Goal: Navigation & Orientation: Locate item on page

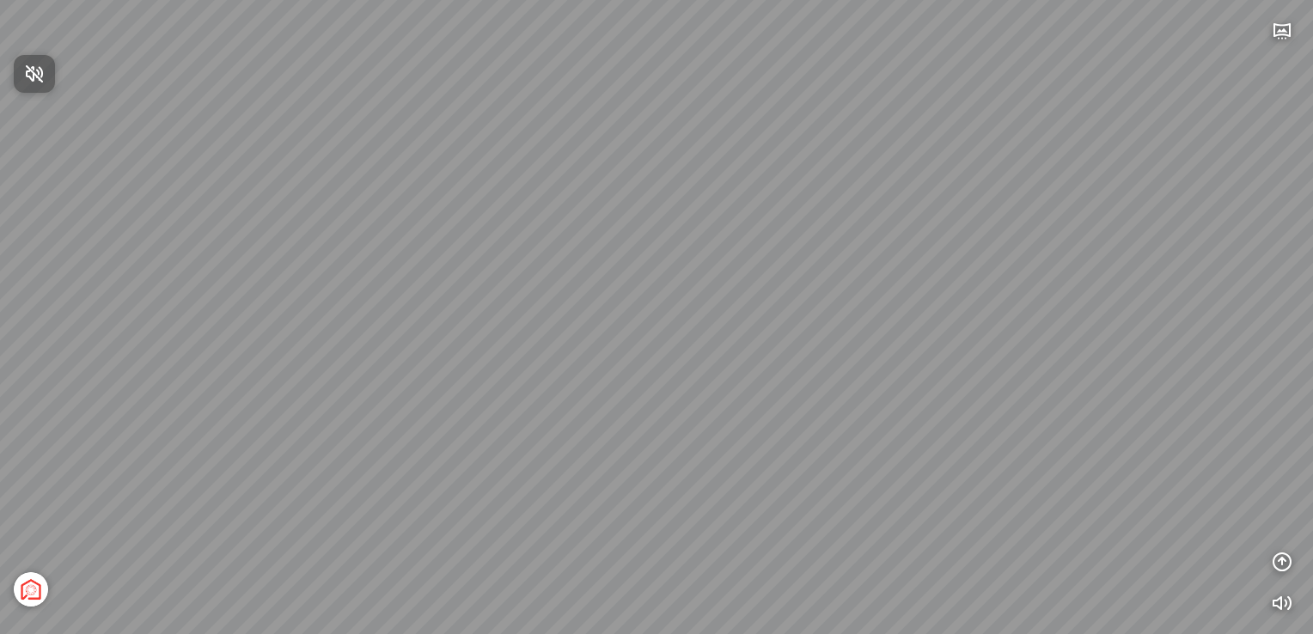
drag, startPoint x: 590, startPoint y: 286, endPoint x: 675, endPoint y: 156, distance: 154.7
click at [674, 156] on div at bounding box center [656, 317] width 1313 height 634
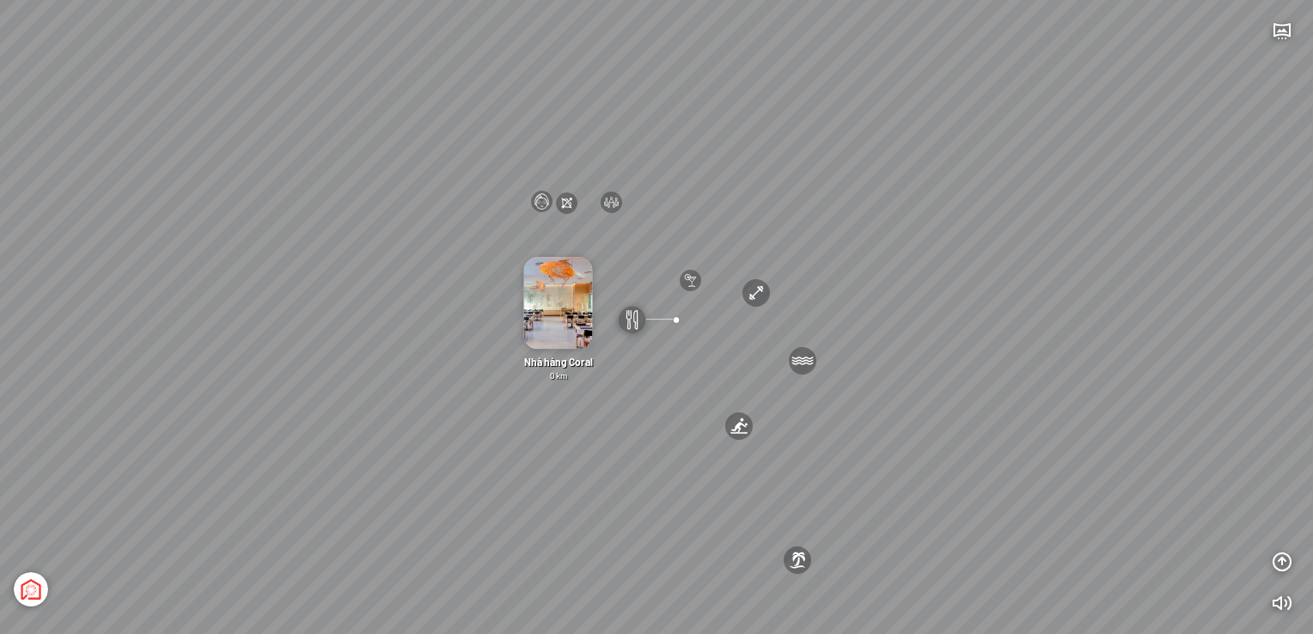
drag, startPoint x: 553, startPoint y: 353, endPoint x: 667, endPoint y: 243, distance: 158.0
click at [524, 304] on div "Nhà hàng Coral 0 km" at bounding box center [559, 320] width 100 height 125
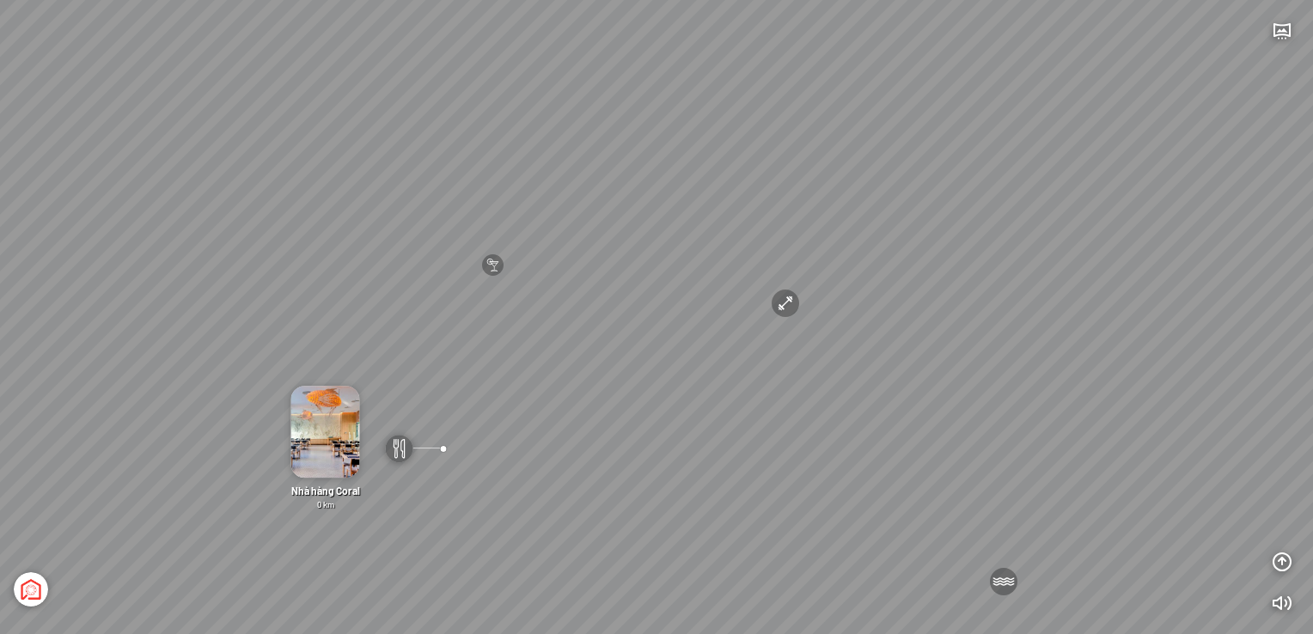
drag, startPoint x: 960, startPoint y: 241, endPoint x: 626, endPoint y: 353, distance: 352.5
click at [626, 353] on div "[GEOGRAPHIC_DATA] 3.6 km KN Links [GEOGRAPHIC_DATA] 5.9 km Sông Lười 0 km Bãi D…" at bounding box center [656, 317] width 1313 height 634
